Goal: Communication & Community: Answer question/provide support

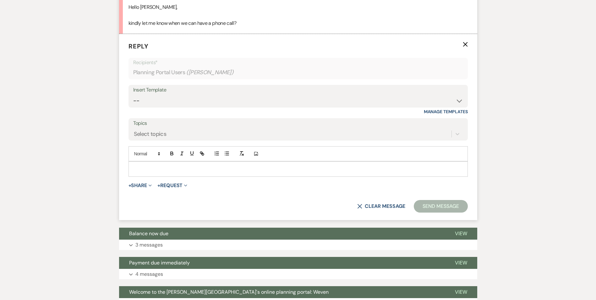
scroll to position [1035, 0]
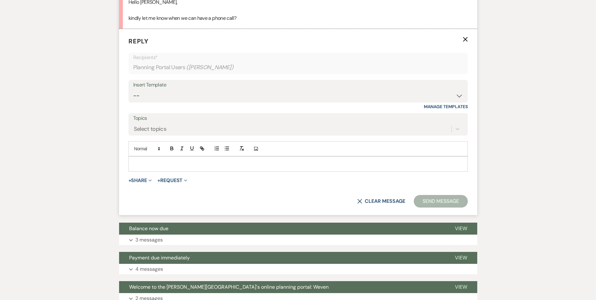
click at [154, 160] on p at bounding box center [297, 163] width 329 height 7
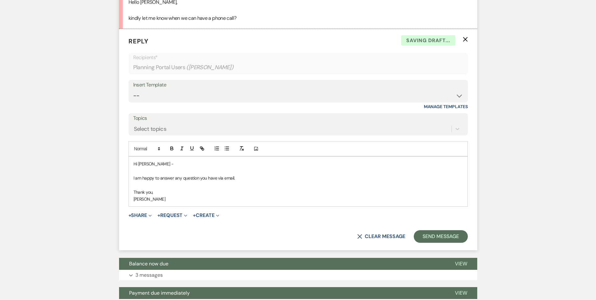
click at [146, 167] on p at bounding box center [297, 170] width 329 height 7
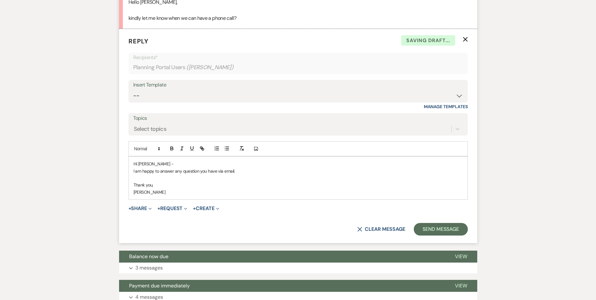
click at [136, 174] on p at bounding box center [297, 177] width 329 height 7
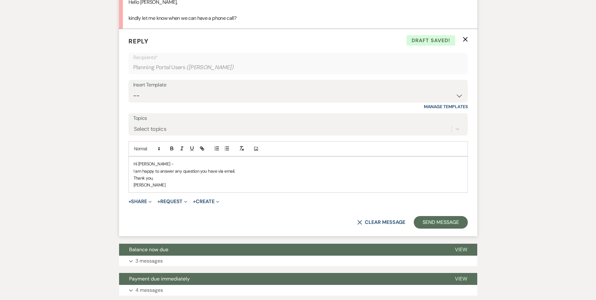
click at [253, 167] on p "I am happy to answer any question you have via email." at bounding box center [297, 170] width 329 height 7
click at [432, 218] on button "Send Message" at bounding box center [441, 222] width 54 height 13
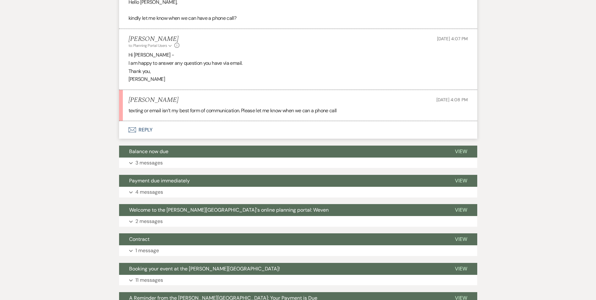
click at [136, 123] on button "Envelope Reply" at bounding box center [298, 130] width 358 height 18
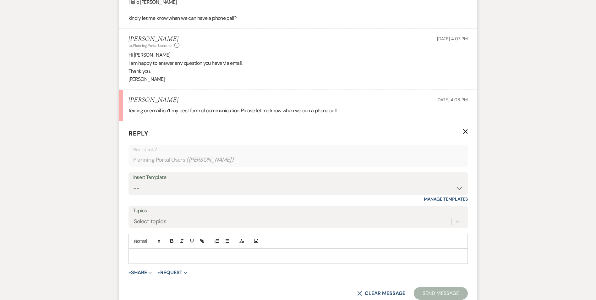
click at [150, 252] on p at bounding box center [297, 255] width 329 height 7
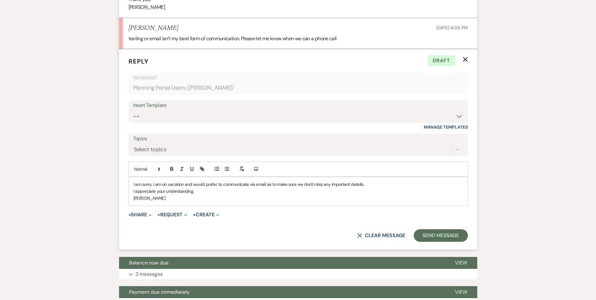
scroll to position [1129, 0]
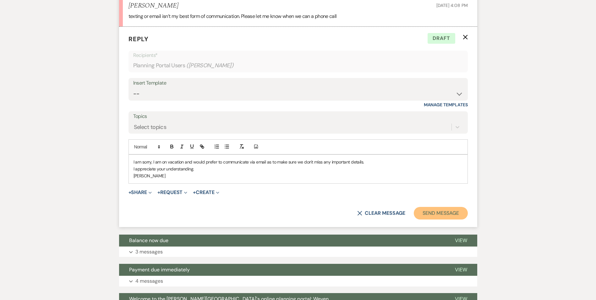
click at [432, 207] on button "Send Message" at bounding box center [441, 213] width 54 height 13
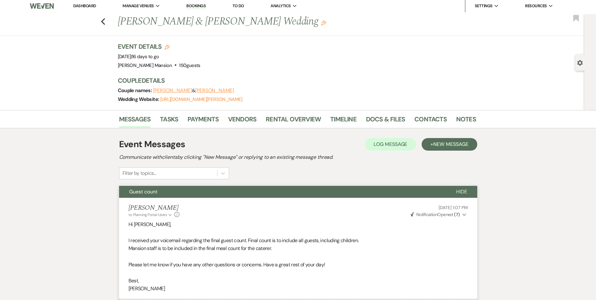
scroll to position [0, 0]
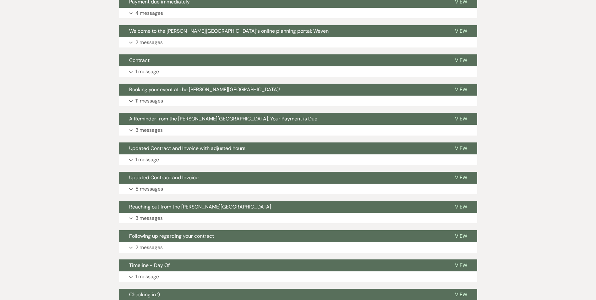
scroll to position [126, 0]
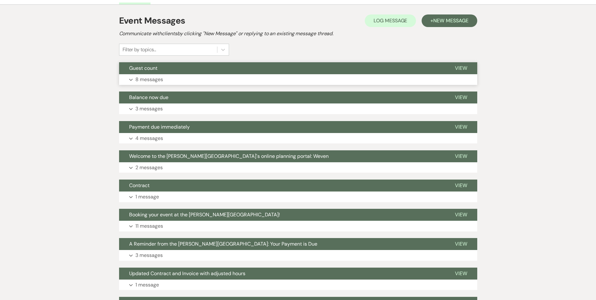
click at [130, 80] on icon "Expand" at bounding box center [131, 80] width 4 height 3
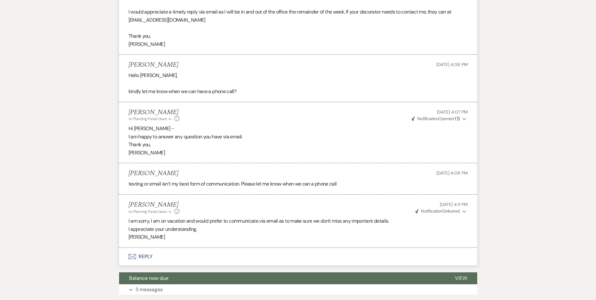
scroll to position [1102, 0]
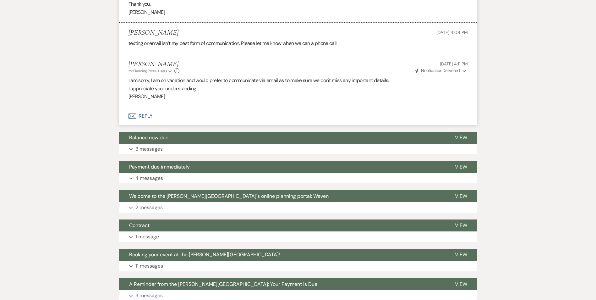
click at [446, 68] on span "Weven Check Notification Delivered" at bounding box center [437, 71] width 45 height 6
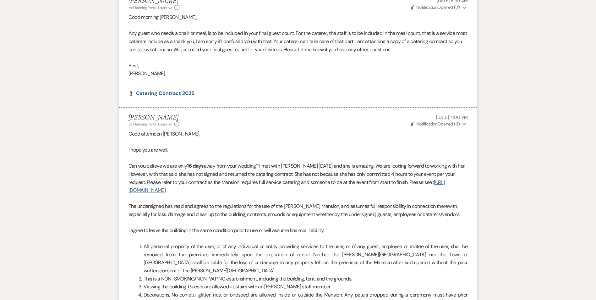
scroll to position [348, 0]
